Goal: Find specific page/section: Find specific page/section

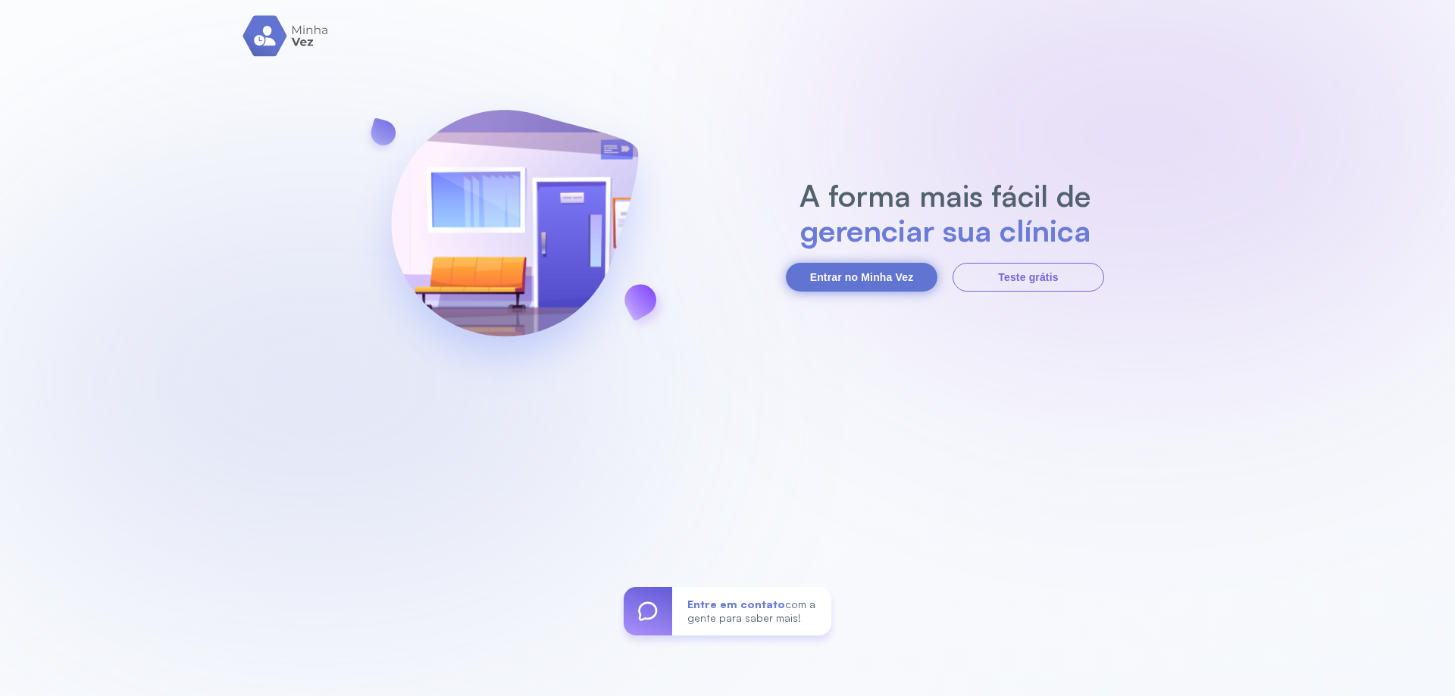
click at [869, 271] on button "Entrar no Minha Vez" at bounding box center [862, 277] width 152 height 29
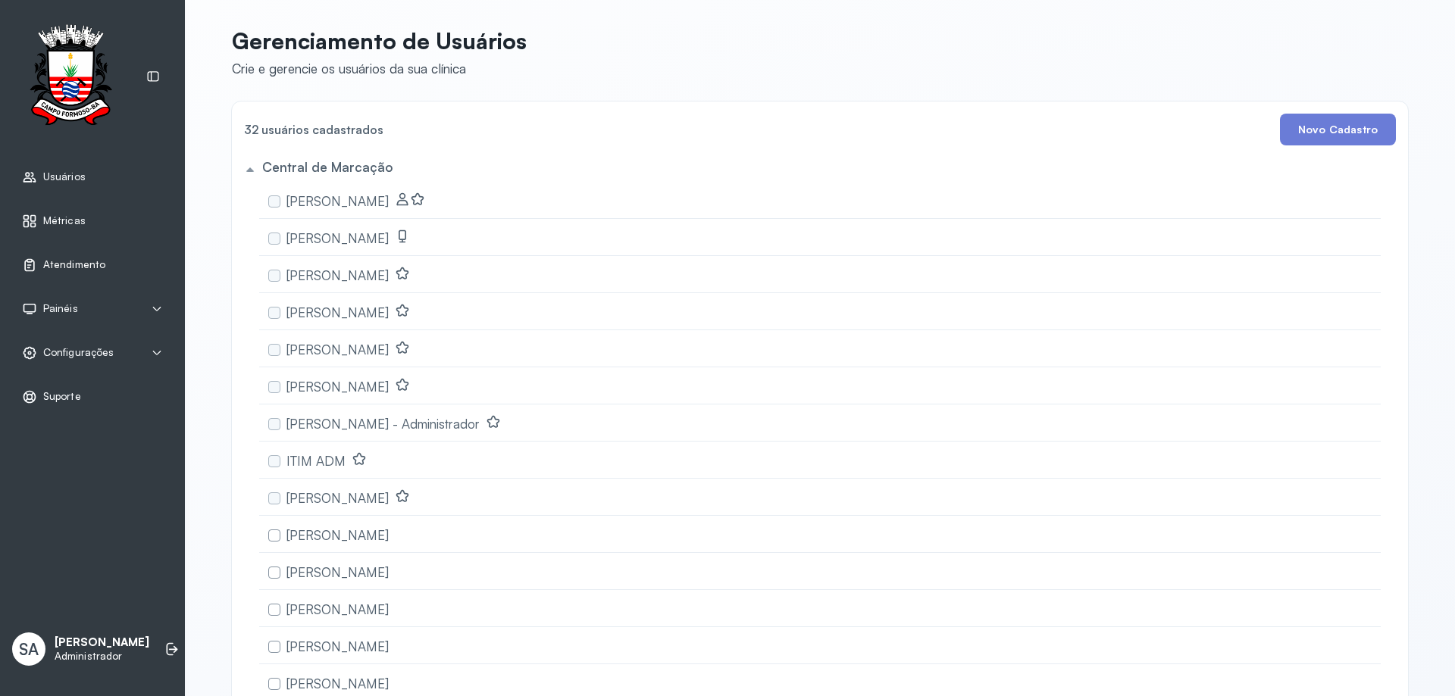
click at [81, 262] on span "Atendimento" at bounding box center [74, 264] width 62 height 13
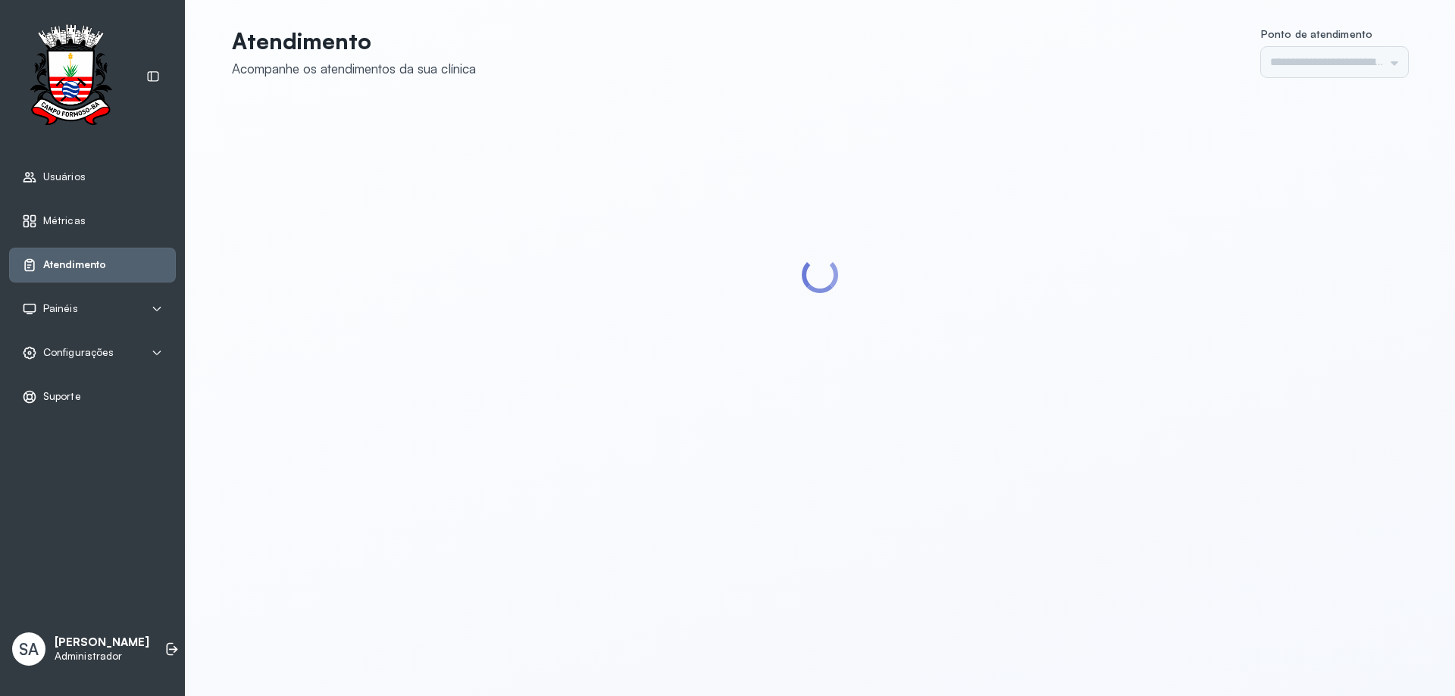
type input "******"
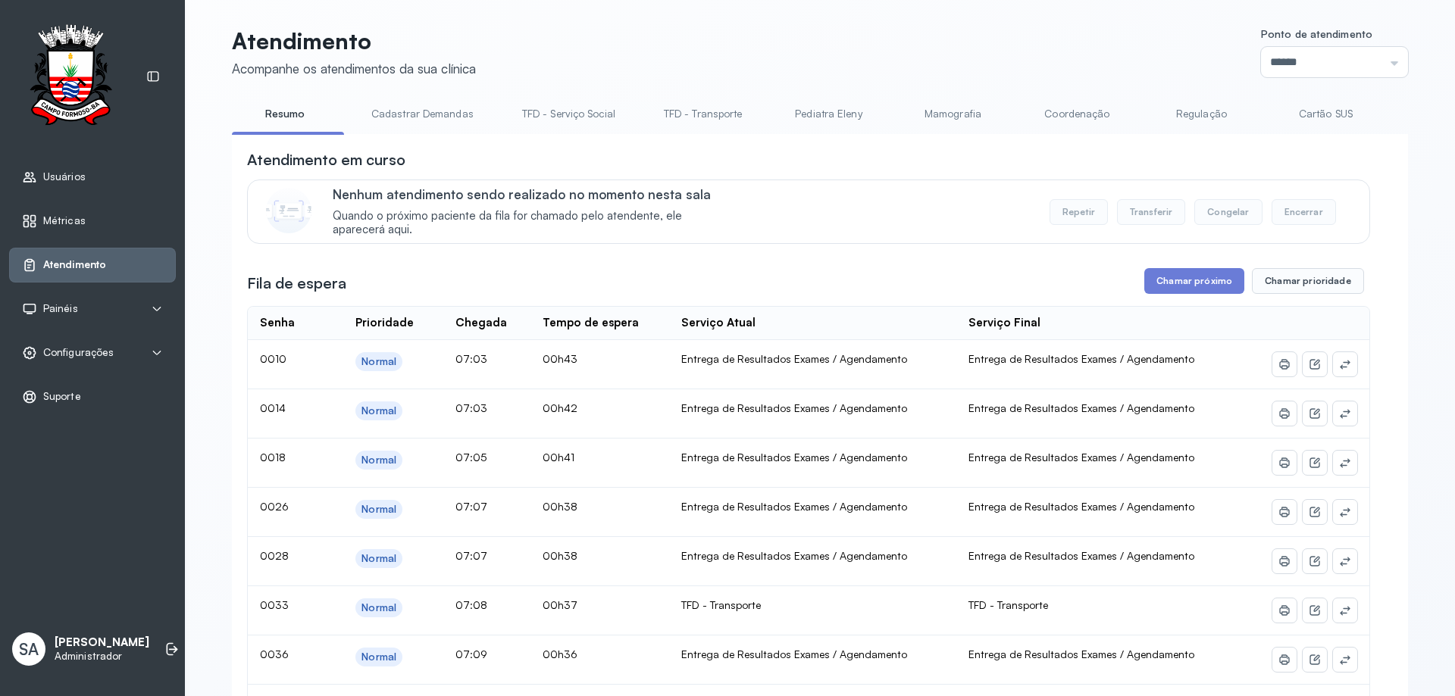
click at [1077, 112] on link "Coordenação" at bounding box center [1076, 114] width 106 height 25
